Goal: Information Seeking & Learning: Learn about a topic

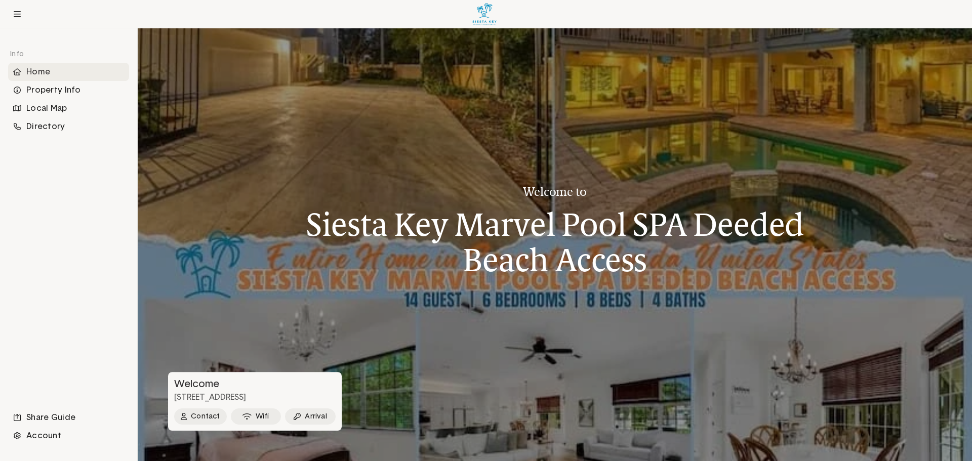
click at [230, 187] on div at bounding box center [555, 244] width 835 height 433
click at [46, 91] on div "Property Info" at bounding box center [68, 90] width 121 height 18
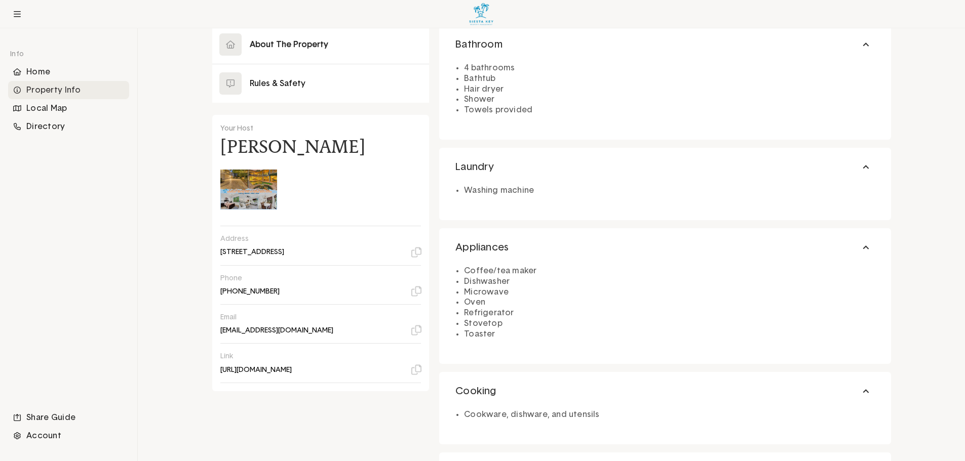
scroll to position [152, 0]
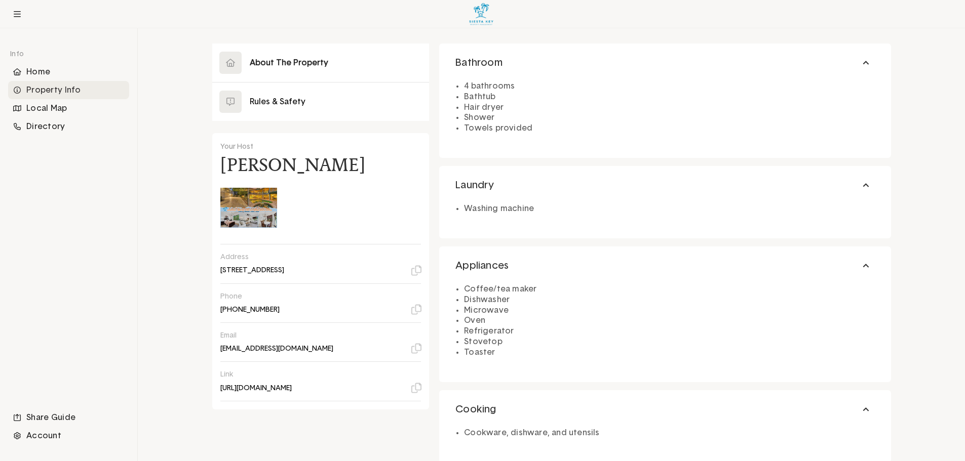
click at [612, 115] on li "Shower" at bounding box center [669, 117] width 410 height 11
click at [865, 62] on button "Bathroom" at bounding box center [664, 63] width 451 height 38
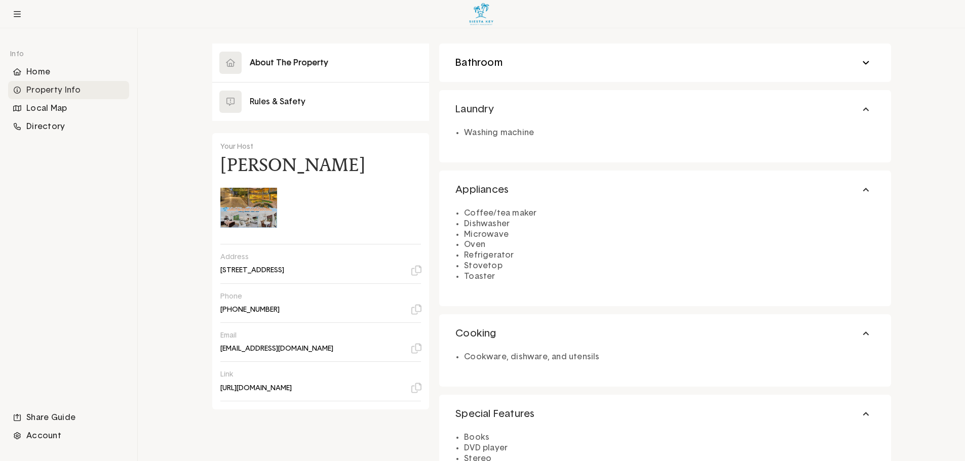
click at [865, 62] on button "Bathroom" at bounding box center [664, 63] width 451 height 38
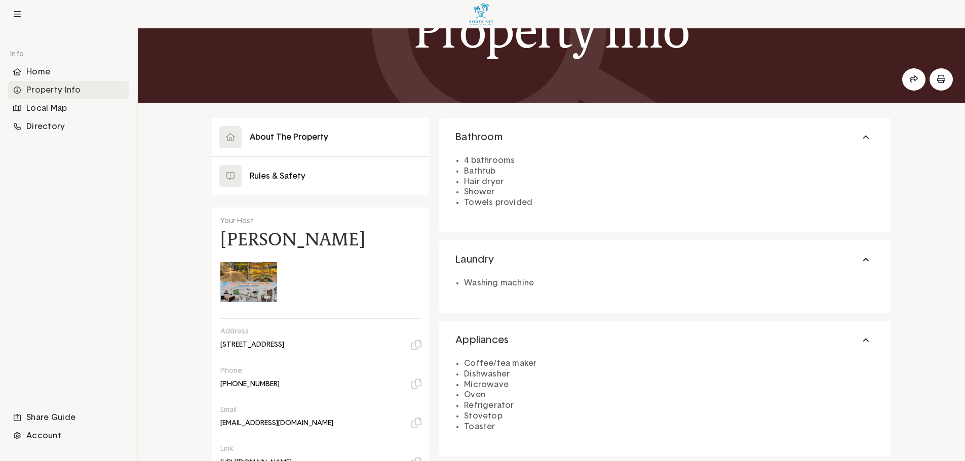
scroll to position [51, 0]
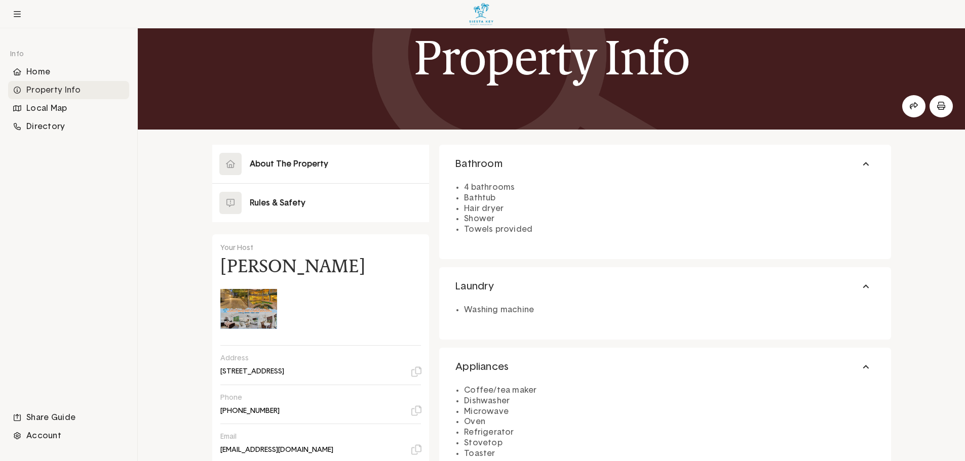
click at [267, 204] on button at bounding box center [320, 203] width 217 height 38
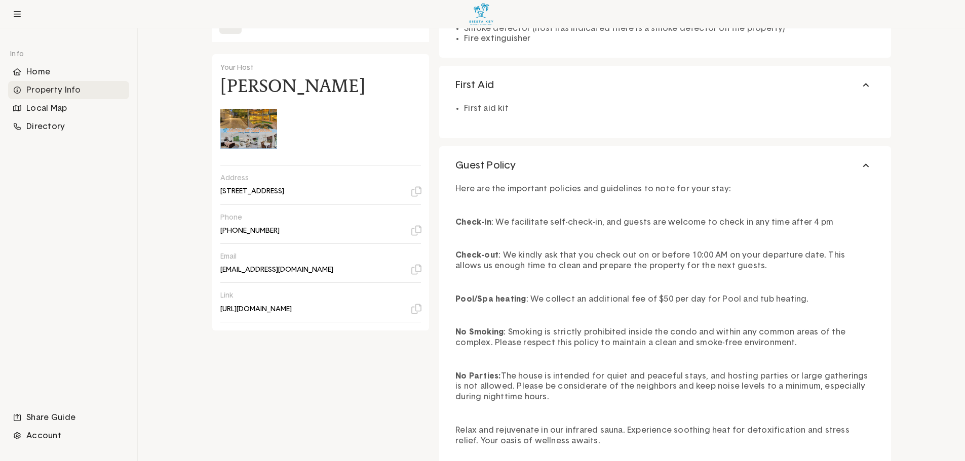
scroll to position [203, 0]
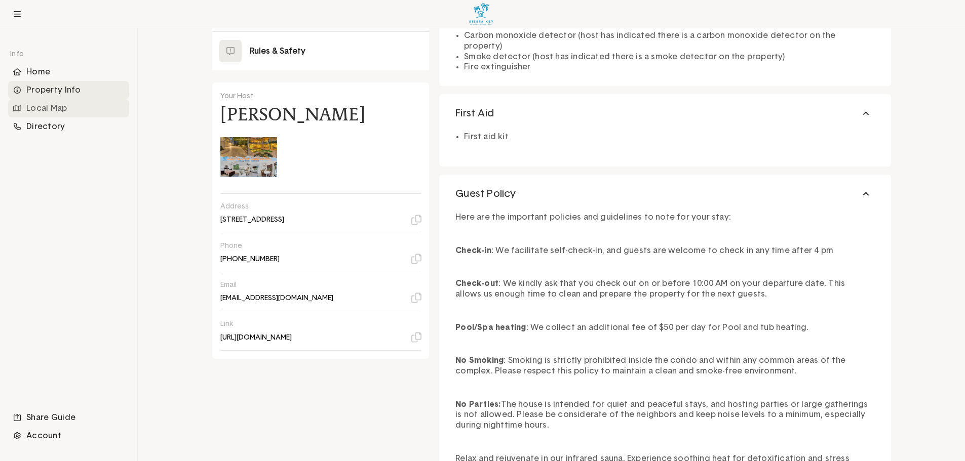
click at [50, 109] on div "Local Map" at bounding box center [68, 108] width 121 height 18
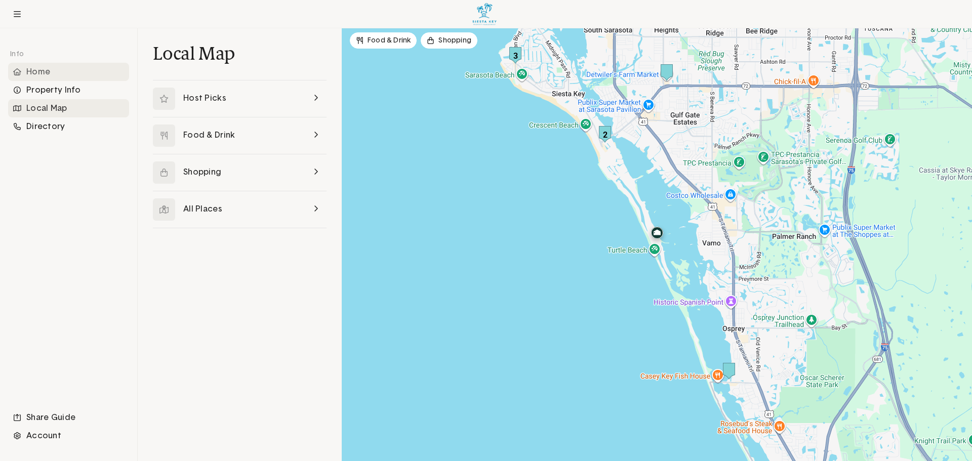
click at [37, 71] on div "Home" at bounding box center [68, 72] width 121 height 18
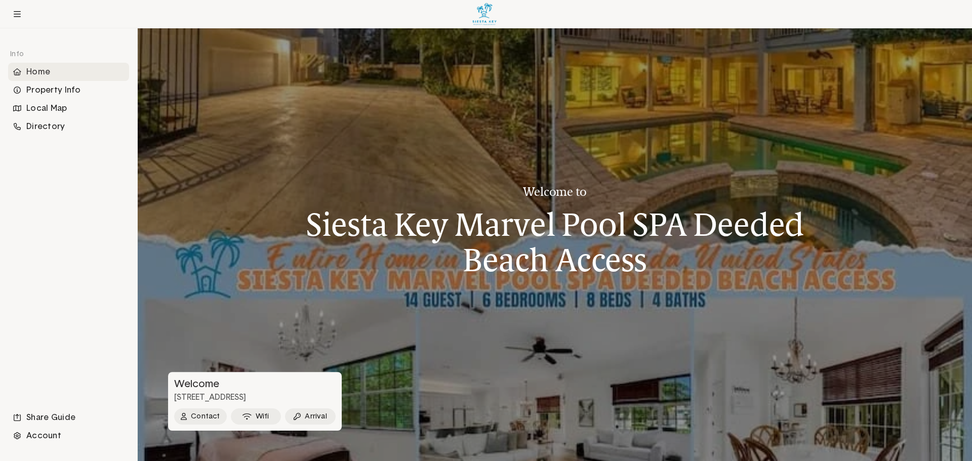
click at [46, 125] on div "Directory" at bounding box center [68, 126] width 121 height 18
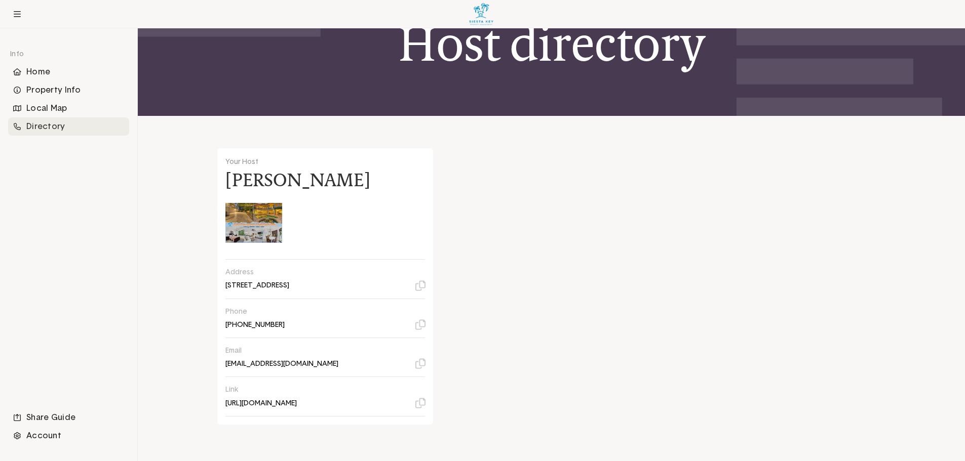
scroll to position [44, 0]
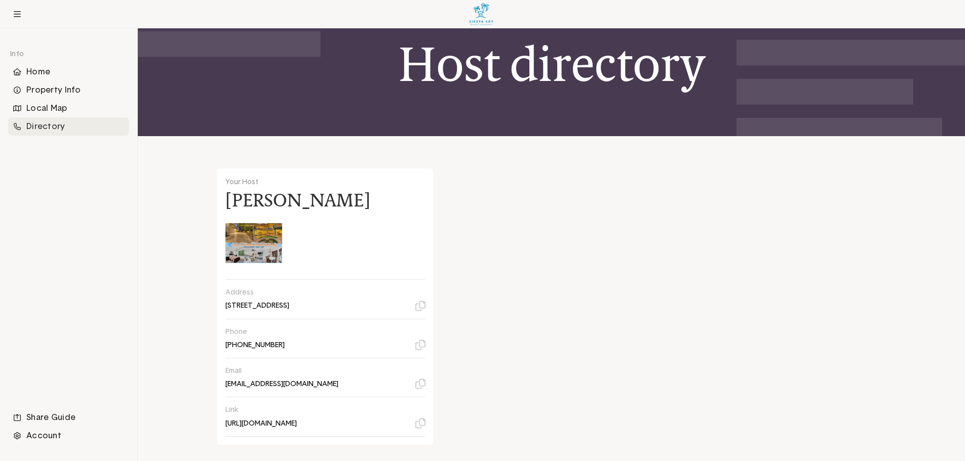
click at [420, 425] on icon at bounding box center [420, 423] width 10 height 10
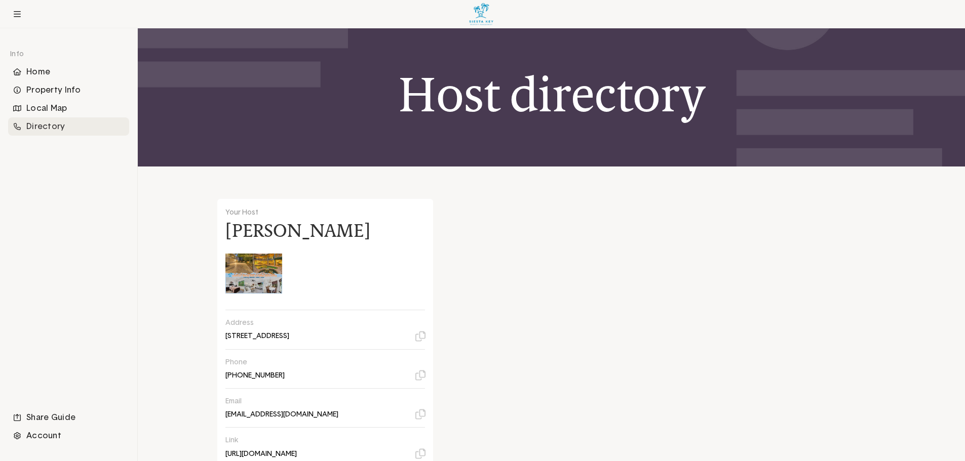
scroll to position [0, 0]
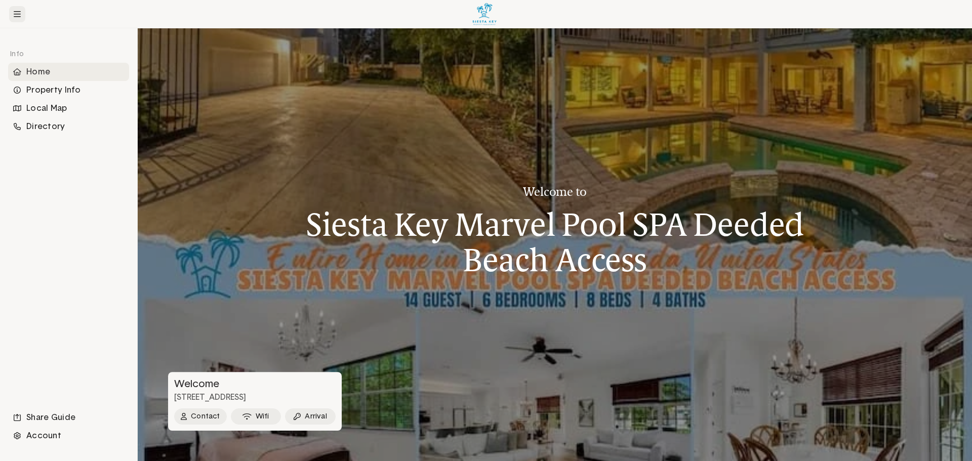
click at [15, 12] on icon at bounding box center [17, 14] width 7 height 8
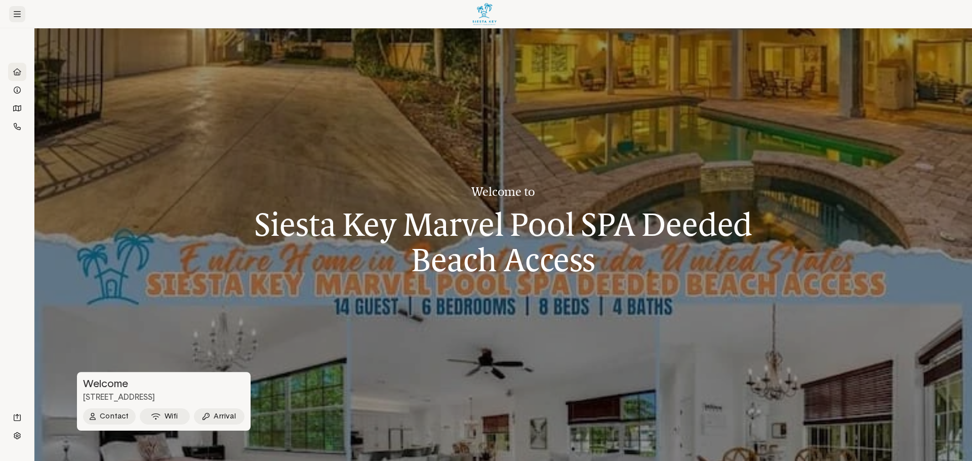
click at [15, 12] on icon at bounding box center [17, 14] width 7 height 8
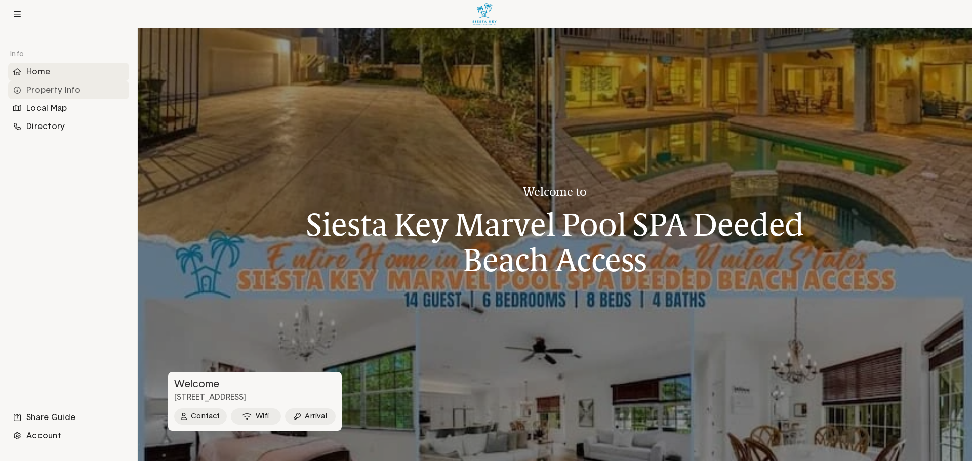
click at [36, 89] on div "Property Info" at bounding box center [68, 90] width 121 height 18
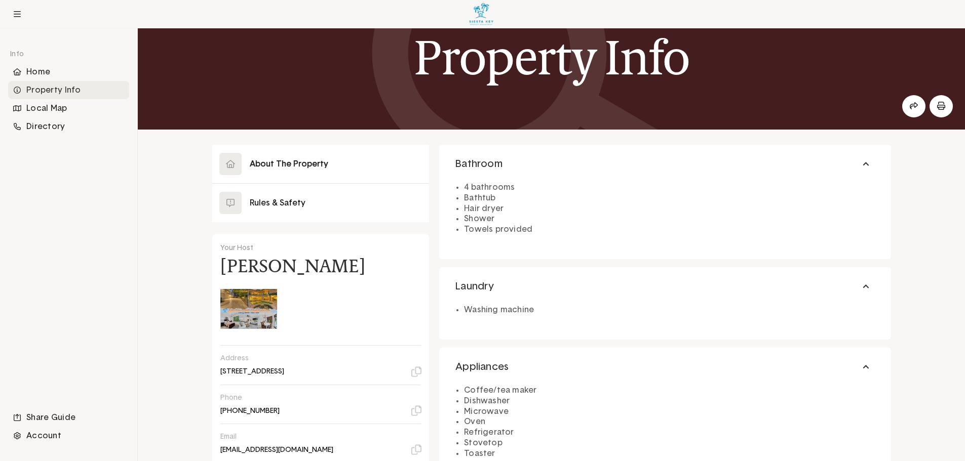
scroll to position [203, 0]
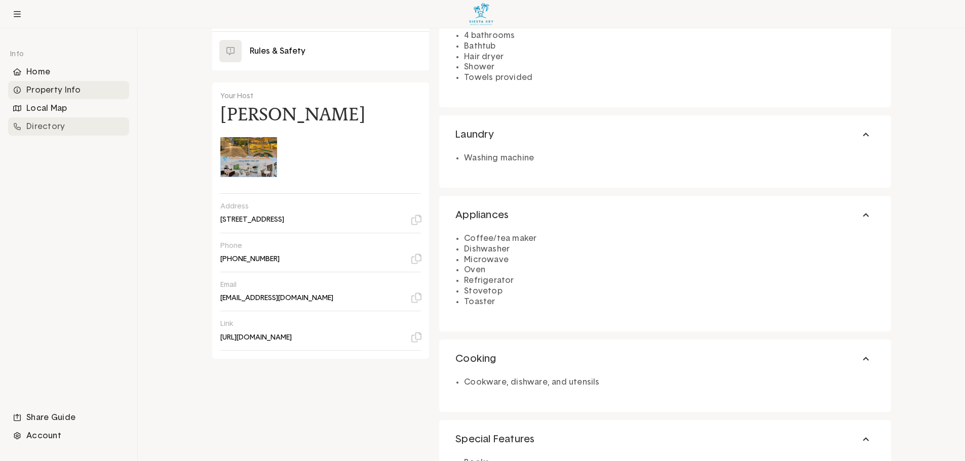
click at [59, 130] on div "Directory" at bounding box center [68, 126] width 121 height 18
